Goal: Information Seeking & Learning: Learn about a topic

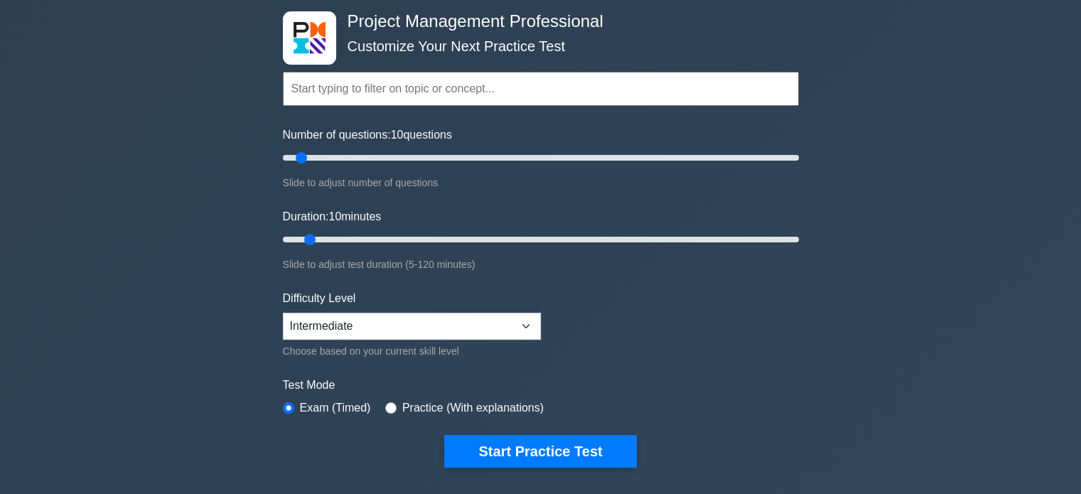
scroll to position [71, 0]
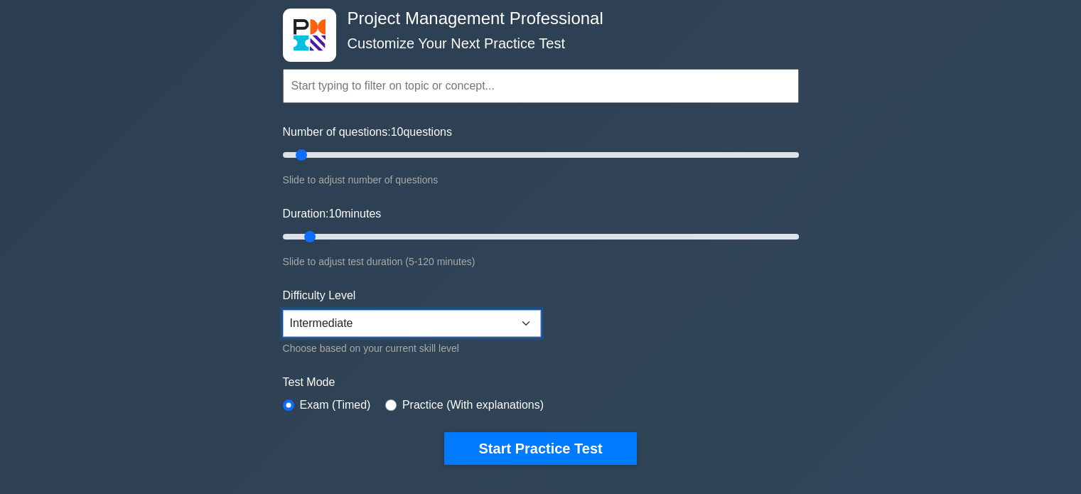
click at [531, 322] on select "Beginner Intermediate Expert" at bounding box center [412, 323] width 258 height 27
drag, startPoint x: 310, startPoint y: 235, endPoint x: 323, endPoint y: 237, distance: 12.9
type input "15"
click at [323, 237] on input "Duration: 15 minutes" at bounding box center [541, 236] width 516 height 17
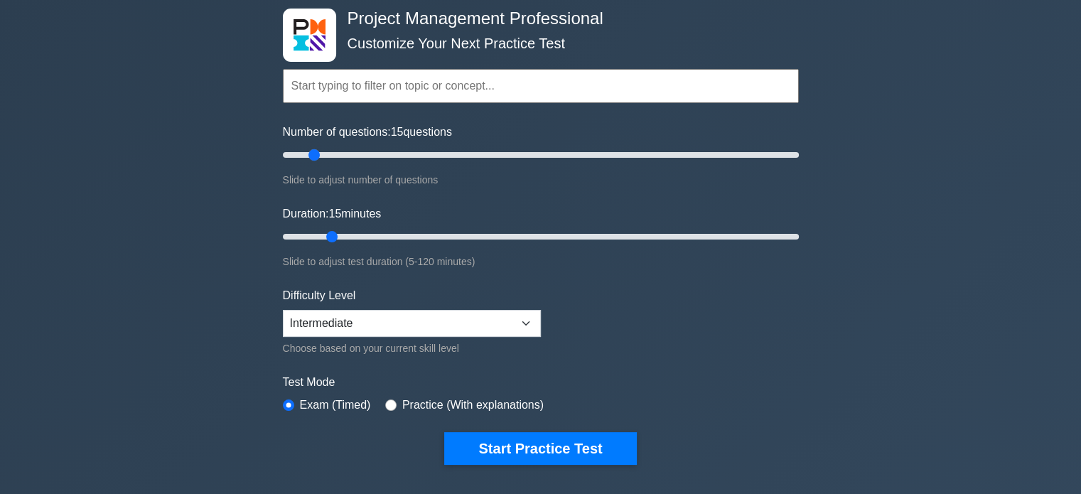
drag, startPoint x: 303, startPoint y: 150, endPoint x: 318, endPoint y: 152, distance: 15.1
type input "15"
click at [318, 152] on input "Number of questions: 15 questions" at bounding box center [541, 154] width 516 height 17
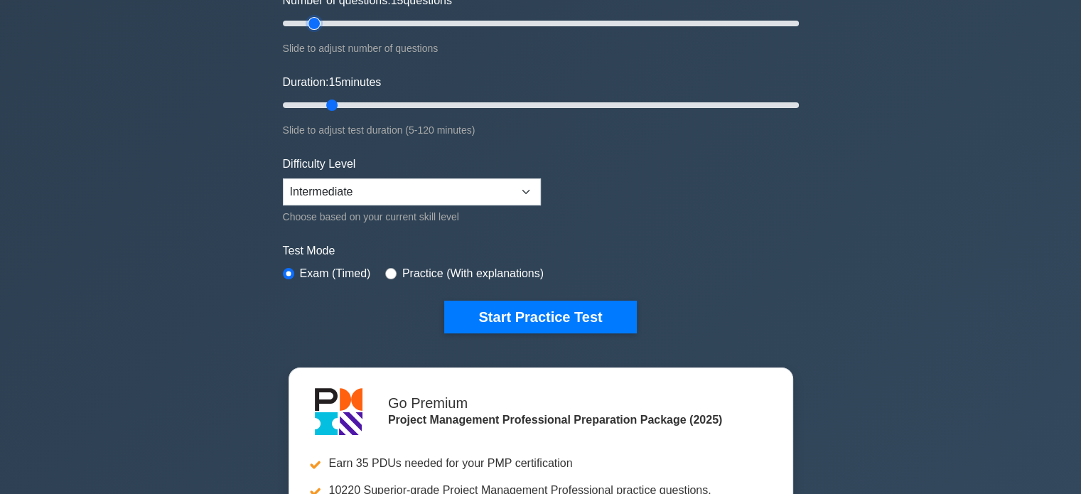
scroll to position [213, 0]
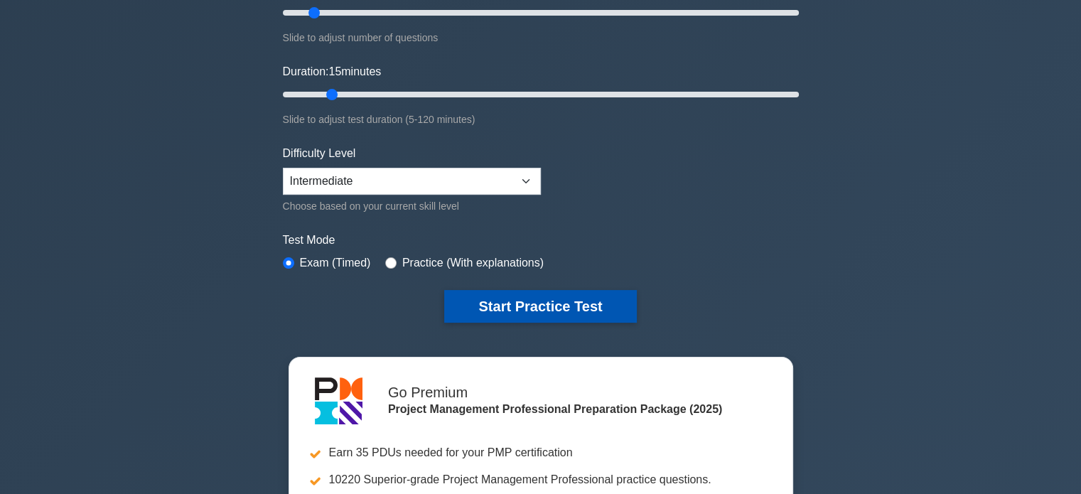
click at [541, 311] on button "Start Practice Test" at bounding box center [540, 306] width 192 height 33
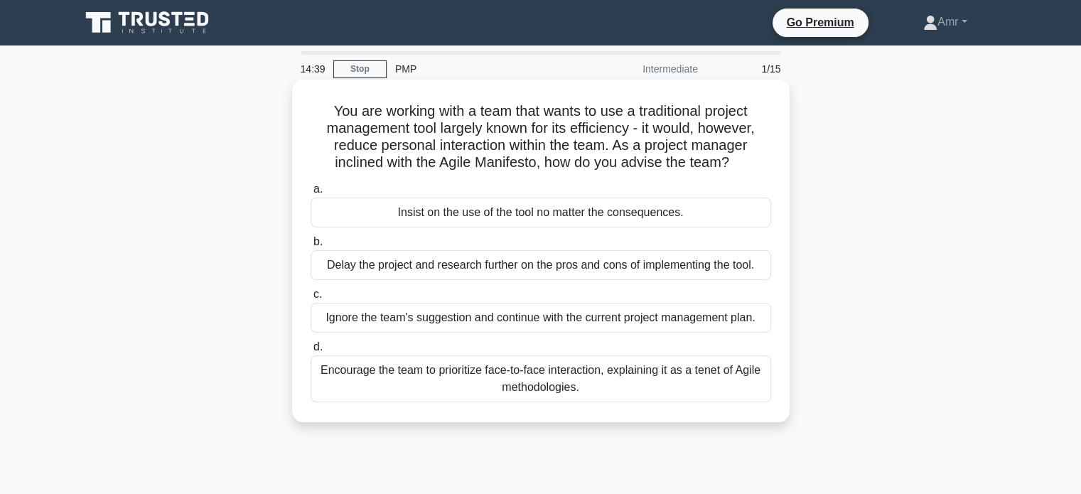
click at [575, 372] on div "Encourage the team to prioritize face-to-face interaction, explaining it as a t…" at bounding box center [540, 378] width 460 height 47
click at [310, 352] on input "d. Encourage the team to prioritize face-to-face interaction, explaining it as …" at bounding box center [310, 346] width 0 height 9
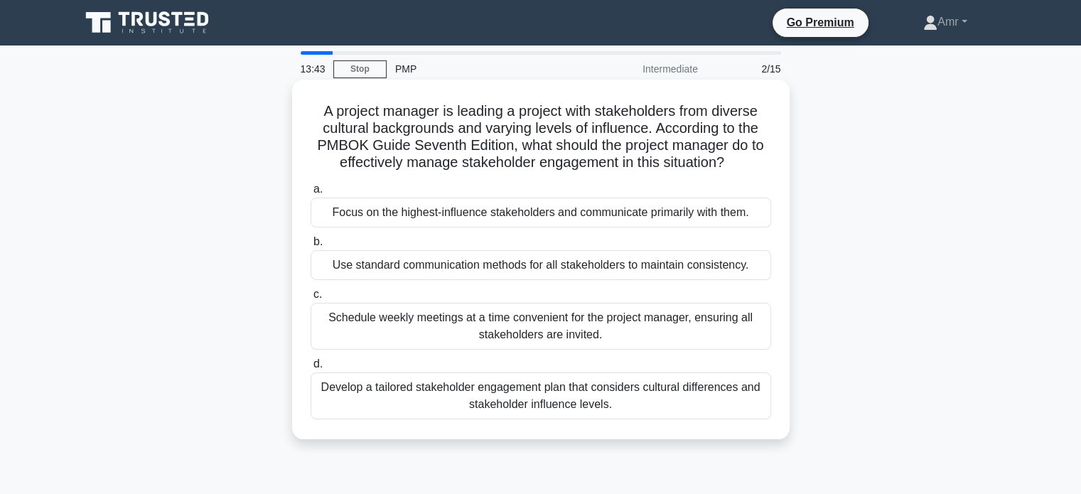
click at [591, 388] on div "Develop a tailored stakeholder engagement plan that considers cultural differen…" at bounding box center [540, 395] width 460 height 47
click at [310, 369] on input "d. Develop a tailored stakeholder engagement plan that considers cultural diffe…" at bounding box center [310, 364] width 0 height 9
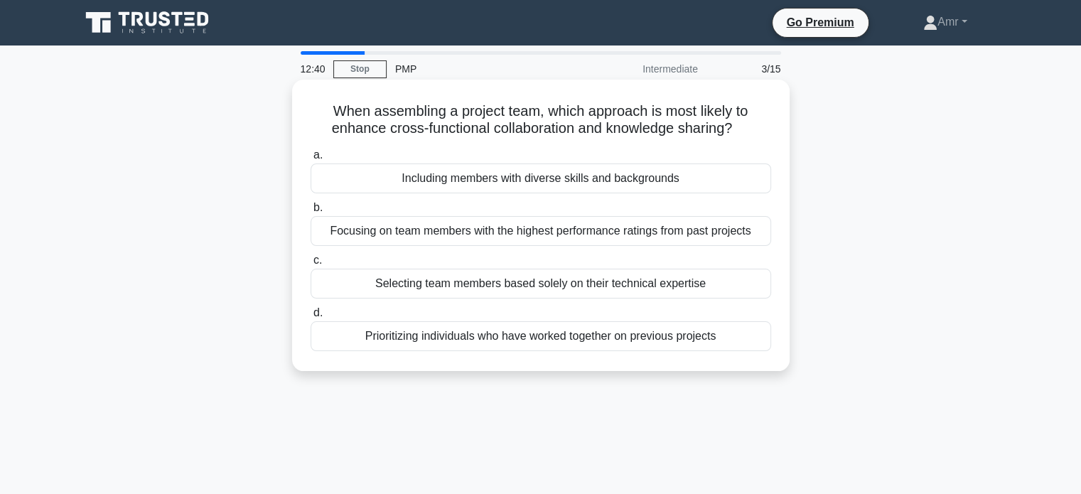
click at [575, 341] on div "Prioritizing individuals who have worked together on previous projects" at bounding box center [540, 336] width 460 height 30
click at [310, 318] on input "d. Prioritizing individuals who have worked together on previous projects" at bounding box center [310, 312] width 0 height 9
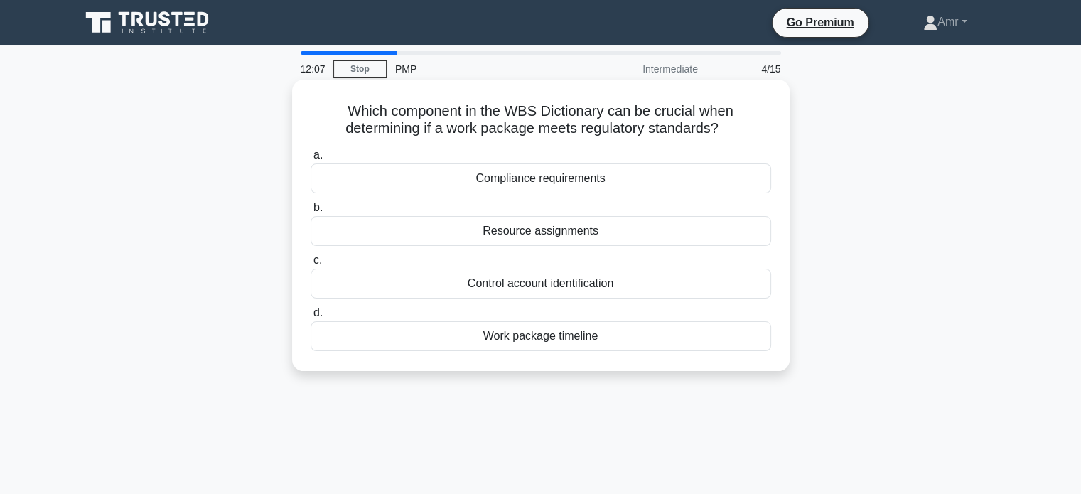
click at [589, 335] on div "Work package timeline" at bounding box center [540, 336] width 460 height 30
click at [310, 318] on input "d. Work package timeline" at bounding box center [310, 312] width 0 height 9
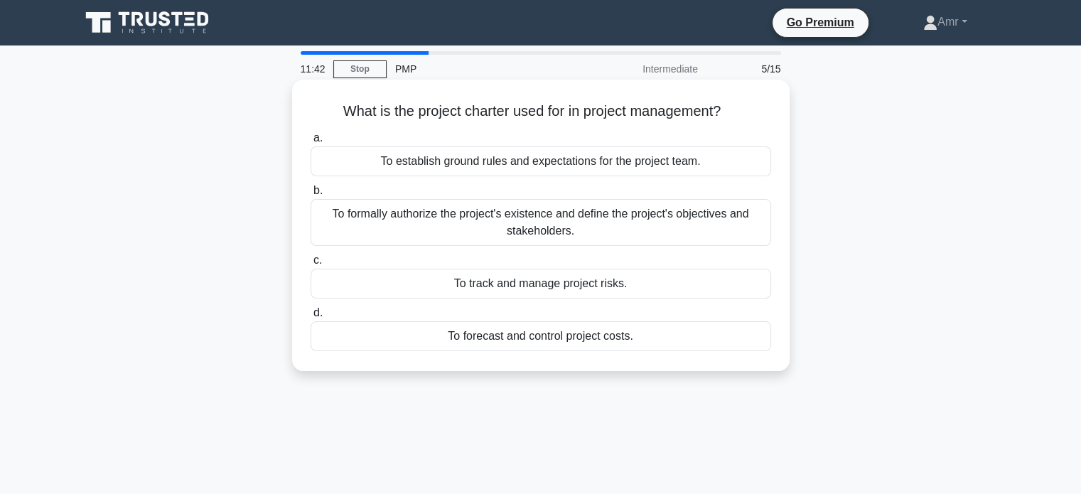
click at [613, 220] on div "To formally authorize the project's existence and define the project's objectiv…" at bounding box center [540, 222] width 460 height 47
click at [553, 212] on div "To formally authorize the project's existence and define the project's objectiv…" at bounding box center [540, 222] width 460 height 47
click at [395, 220] on div "To formally authorize the project's existence and define the project's objectiv…" at bounding box center [540, 222] width 460 height 47
click at [310, 195] on input "b. To formally authorize the project's existence and define the project's objec…" at bounding box center [310, 190] width 0 height 9
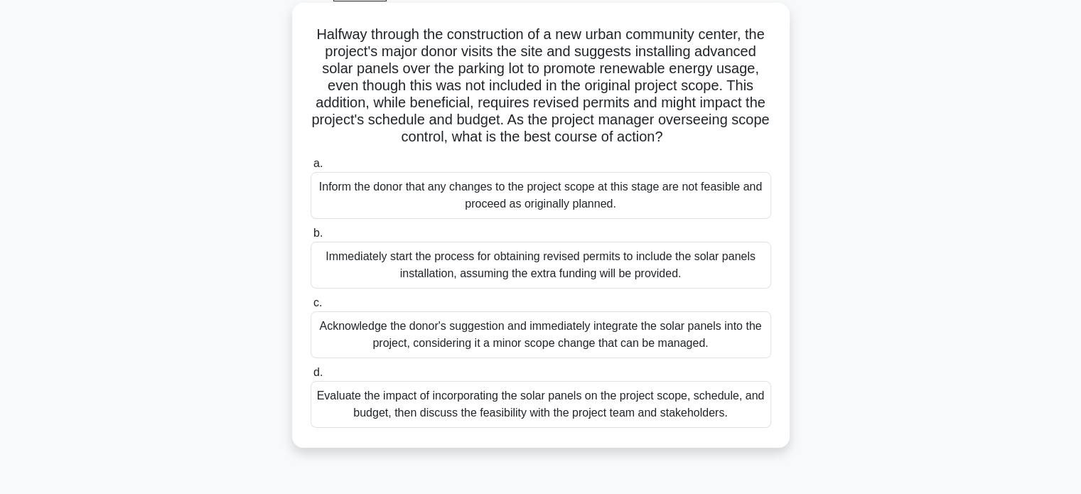
scroll to position [71, 0]
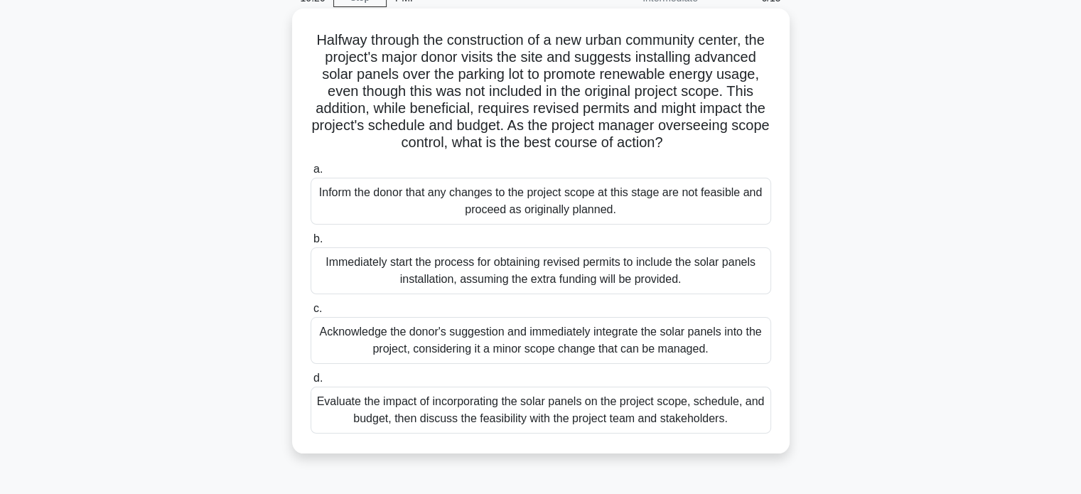
click at [605, 276] on div "Immediately start the process for obtaining revised permits to include the sola…" at bounding box center [540, 270] width 460 height 47
click at [310, 244] on input "b. Immediately start the process for obtaining revised permits to include the s…" at bounding box center [310, 238] width 0 height 9
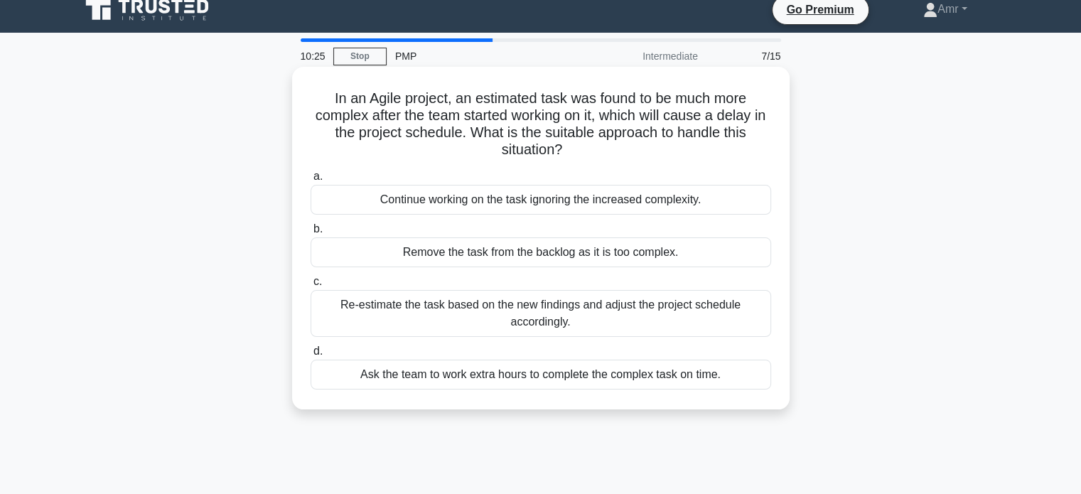
scroll to position [0, 0]
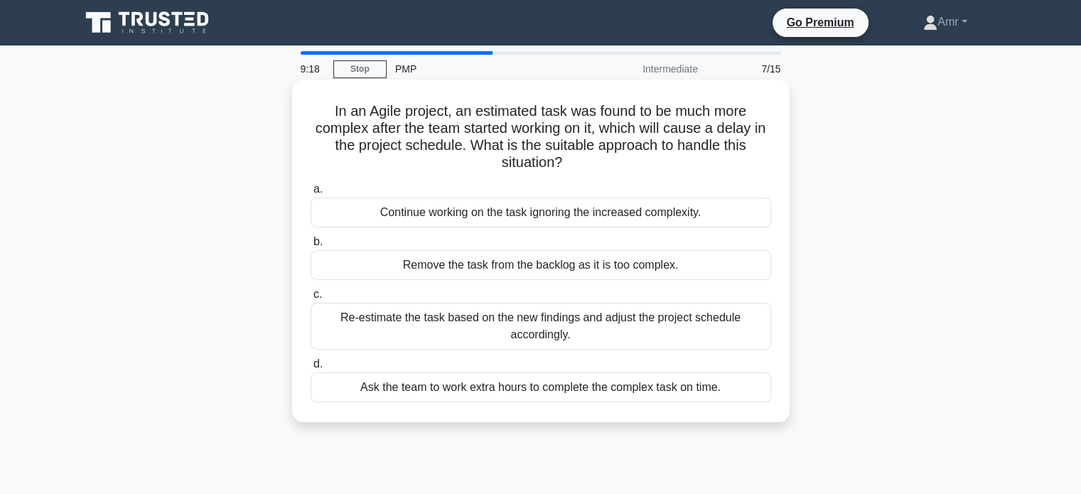
click at [615, 320] on div "Re-estimate the task based on the new findings and adjust the project schedule …" at bounding box center [540, 326] width 460 height 47
click at [310, 299] on input "c. Re-estimate the task based on the new findings and adjust the project schedu…" at bounding box center [310, 294] width 0 height 9
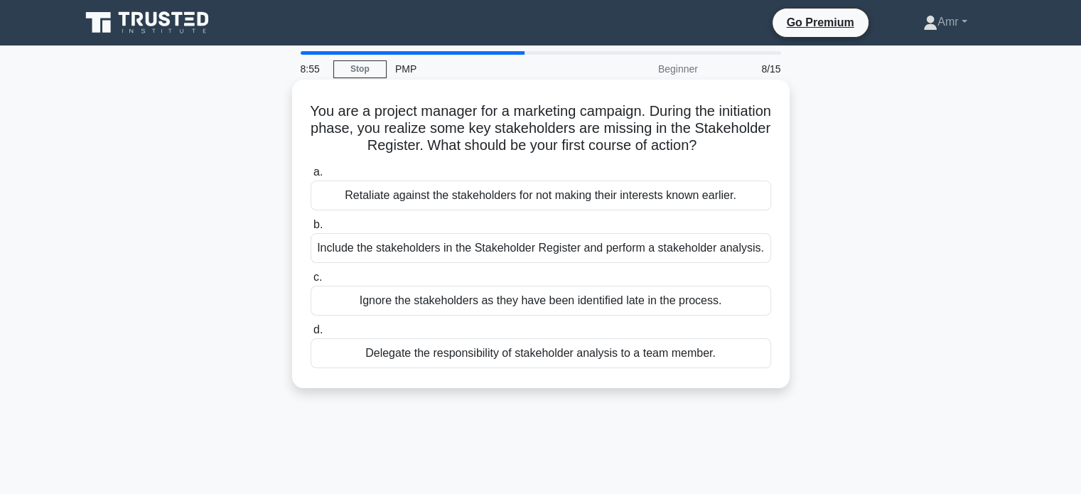
click at [553, 252] on div "Include the stakeholders in the Stakeholder Register and perform a stakeholder …" at bounding box center [540, 248] width 460 height 30
click at [310, 229] on input "b. Include the stakeholders in the Stakeholder Register and perform a stakehold…" at bounding box center [310, 224] width 0 height 9
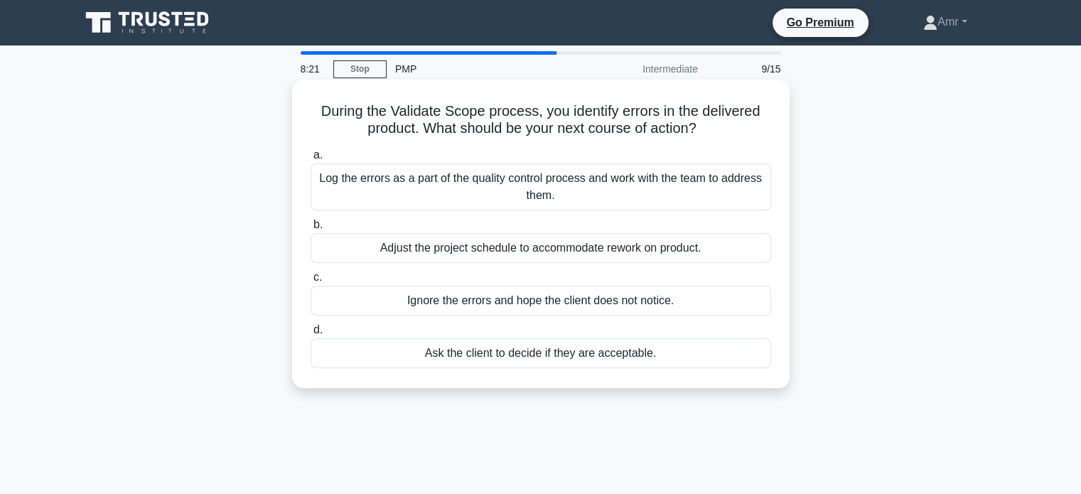
click at [602, 184] on div "Log the errors as a part of the quality control process and work with the team …" at bounding box center [540, 186] width 460 height 47
click at [310, 160] on input "a. Log the errors as a part of the quality control process and work with the te…" at bounding box center [310, 155] width 0 height 9
